Goal: Task Accomplishment & Management: Manage account settings

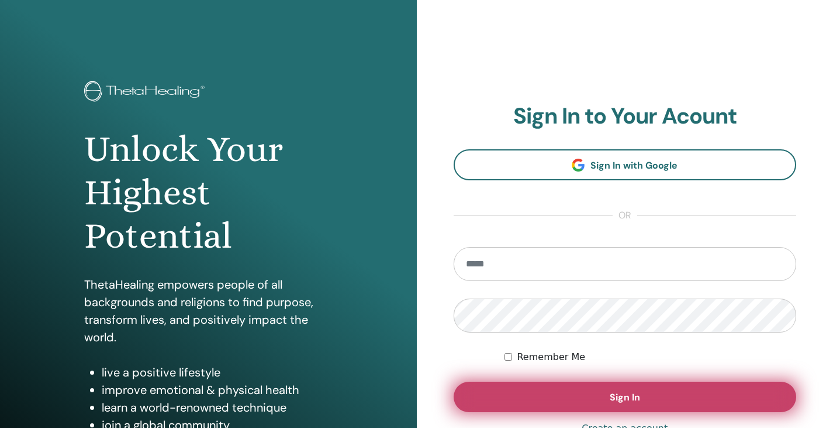
type input "**********"
click at [625, 391] on span "Sign In" at bounding box center [625, 397] width 30 height 12
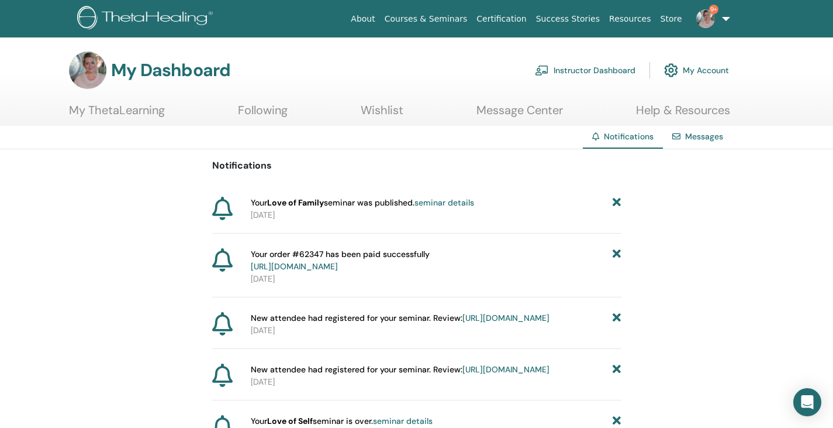
click at [607, 68] on link "Instructor Dashboard" at bounding box center [585, 70] width 101 height 26
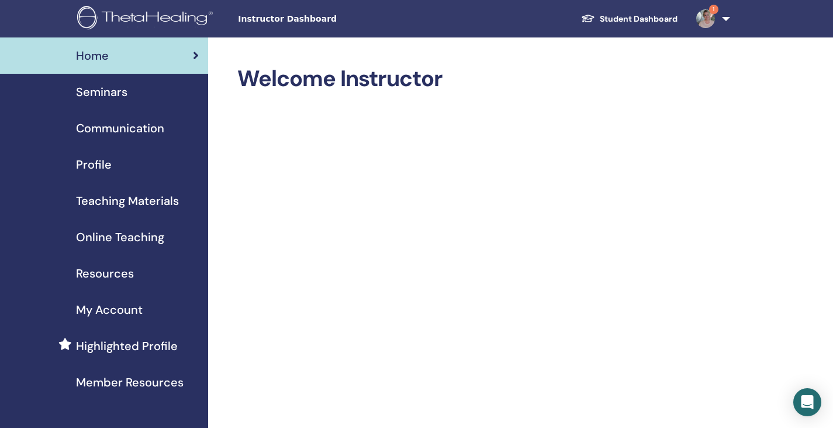
click at [104, 95] on span "Seminars" at bounding box center [101, 92] width 51 height 18
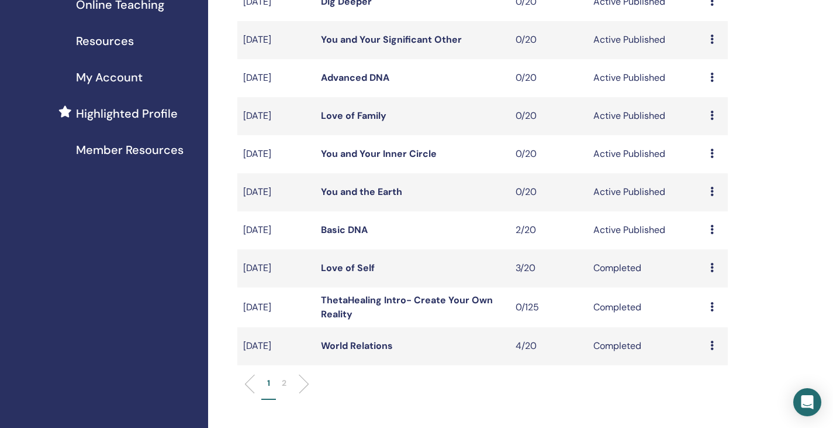
scroll to position [233, 0]
click at [339, 225] on link "Basic DNA" at bounding box center [344, 228] width 47 height 12
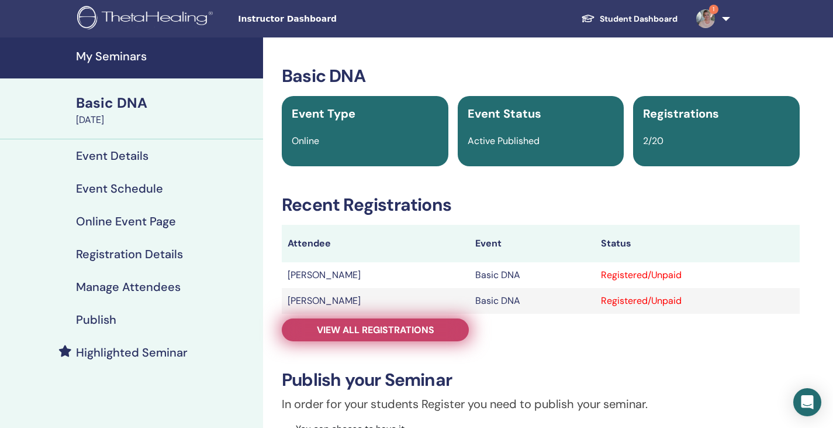
click at [390, 330] on span "View all registrations" at bounding box center [376, 329] width 118 height 12
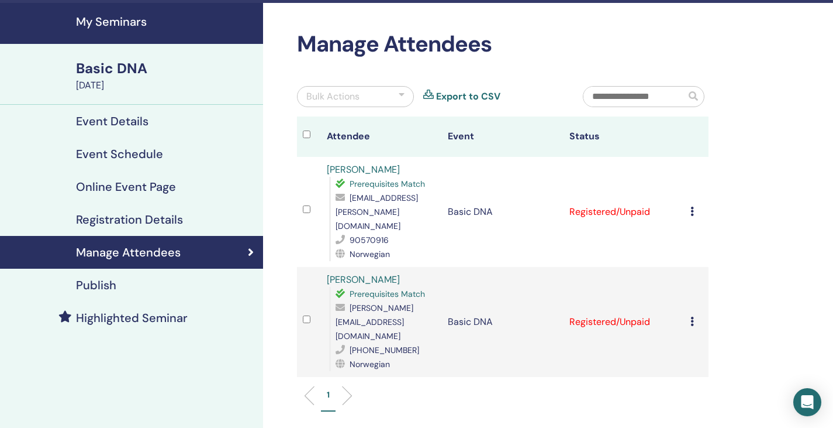
scroll to position [34, 0]
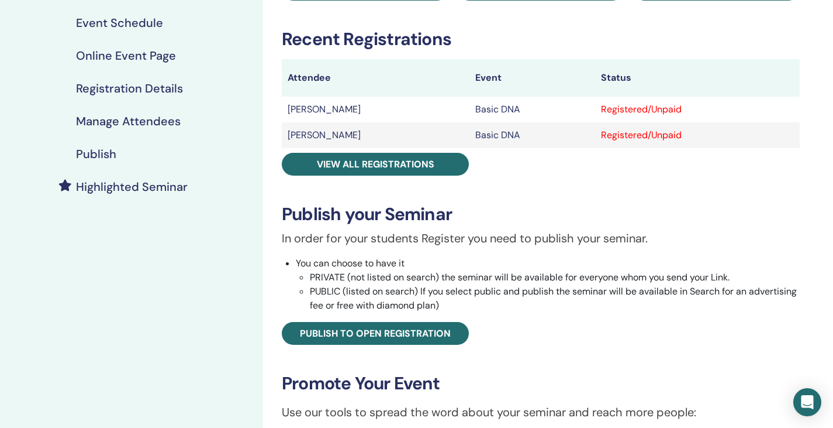
scroll to position [169, 0]
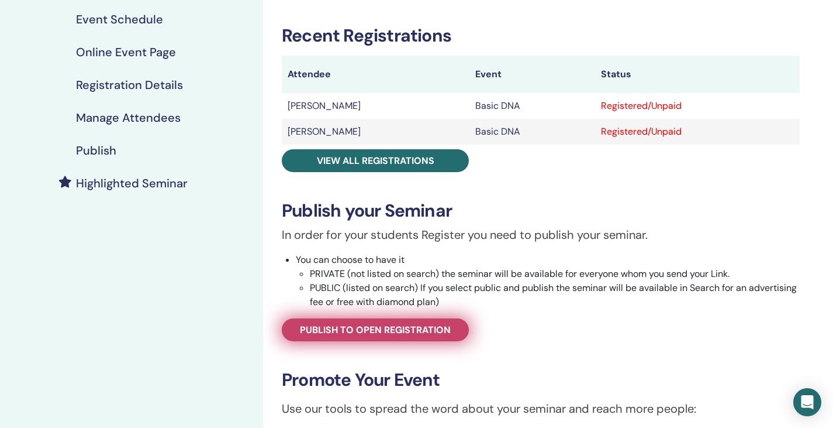
click at [399, 327] on span "Publish to open registration" at bounding box center [375, 329] width 151 height 12
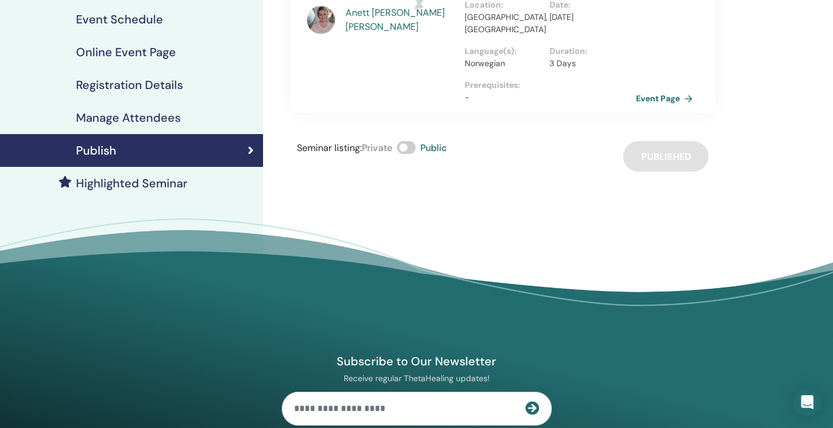
click at [650, 89] on link "Event Page" at bounding box center [666, 98] width 61 height 18
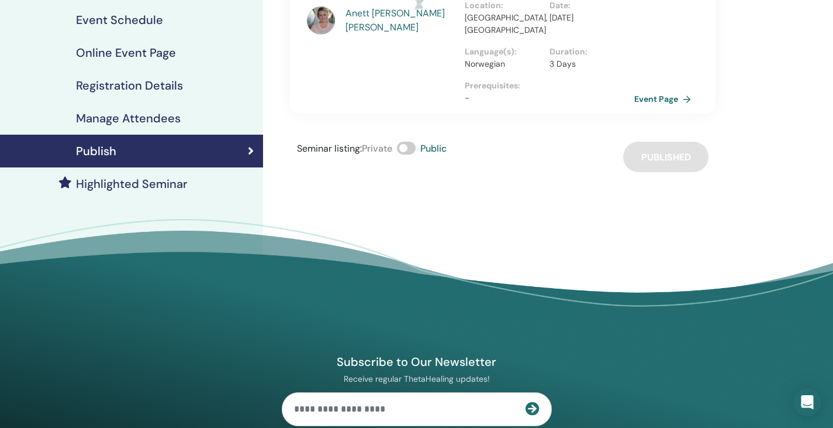
scroll to position [169, 0]
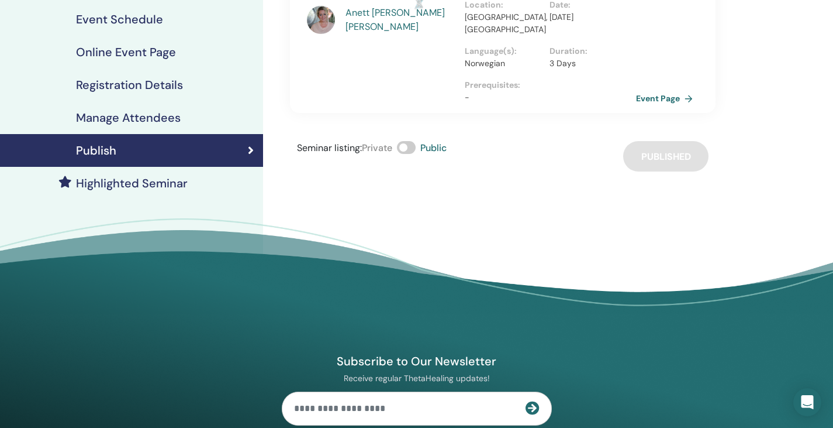
click at [644, 89] on link "Event Page" at bounding box center [666, 98] width 61 height 18
